Goal: Register for event/course

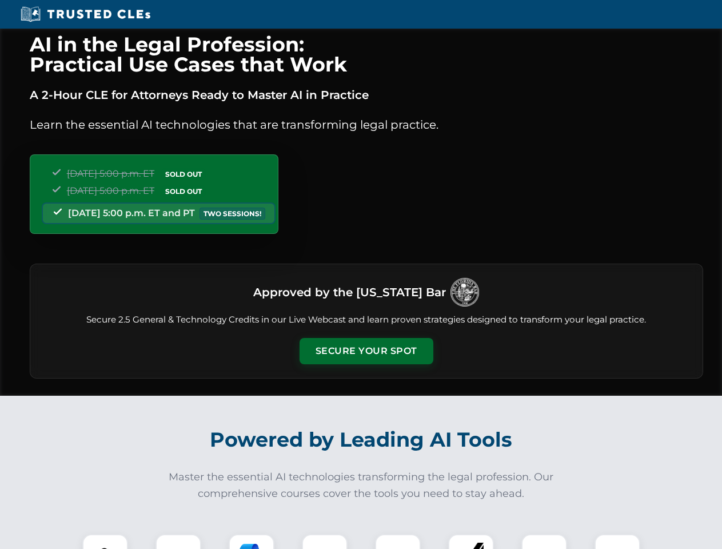
click at [366, 351] on button "Secure Your Spot" at bounding box center [367, 351] width 134 height 26
click at [105, 541] on img at bounding box center [105, 556] width 33 height 33
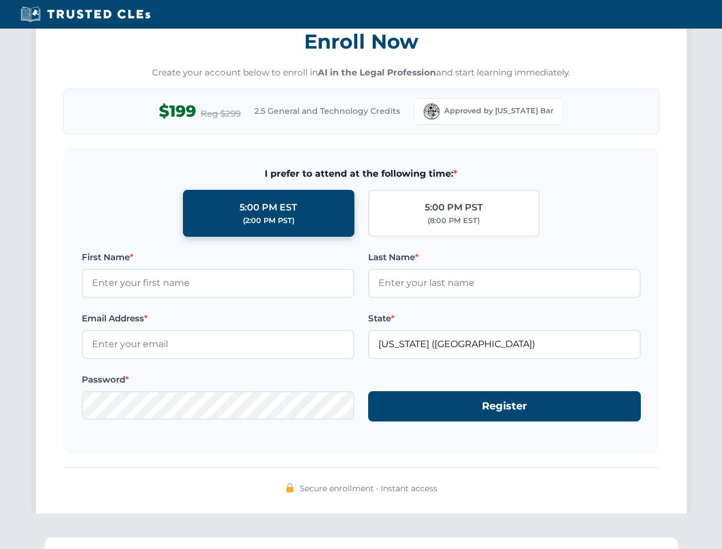
scroll to position [1122, 0]
